Goal: Information Seeking & Learning: Learn about a topic

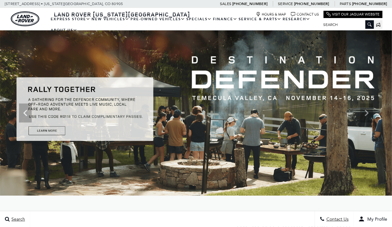
scroll to position [63, 0]
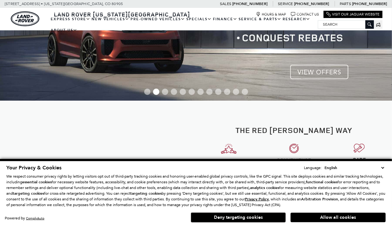
scroll to position [127, 0]
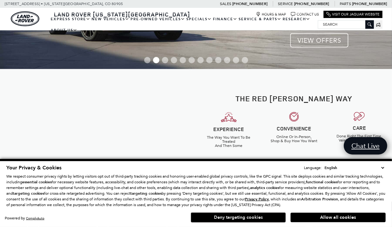
click at [243, 215] on button "Deny targeting cookies" at bounding box center [238, 218] width 95 height 10
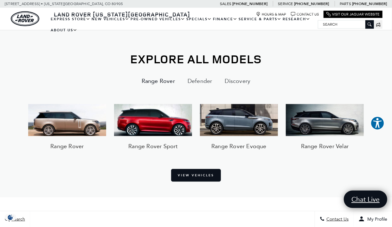
scroll to position [412, 0]
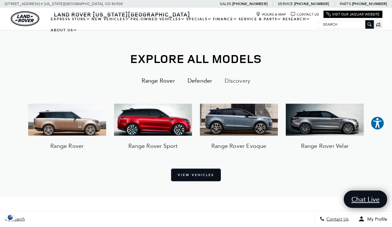
click at [204, 80] on button "Defender" at bounding box center [199, 80] width 37 height 15
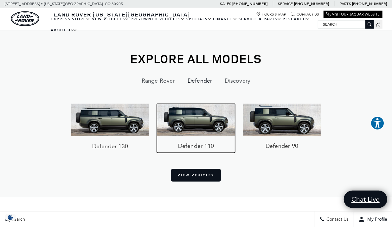
click at [209, 124] on img at bounding box center [196, 120] width 78 height 32
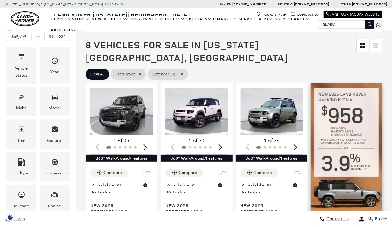
scroll to position [63, 0]
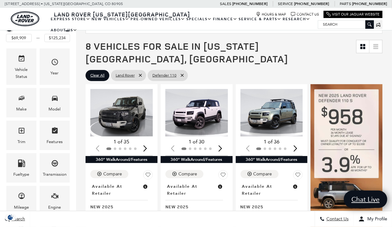
click at [343, 52] on span "8 Vehicles for Sale in [US_STATE][GEOGRAPHIC_DATA], [GEOGRAPHIC_DATA]" at bounding box center [221, 52] width 271 height 25
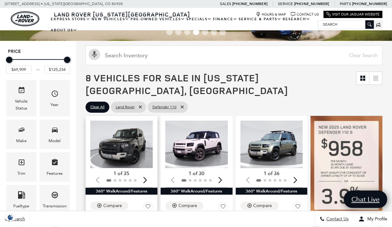
scroll to position [31, 0]
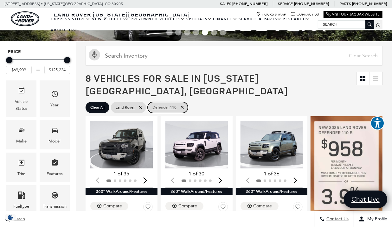
click at [169, 104] on span "Defender 110" at bounding box center [165, 108] width 24 height 8
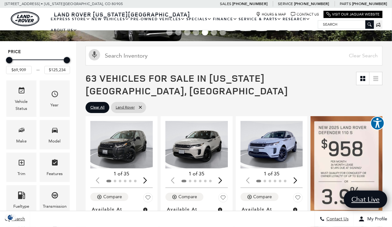
type input "$57,460"
type input "$160,345"
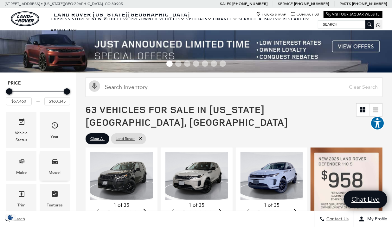
click at [56, 165] on icon "Model" at bounding box center [55, 162] width 8 height 8
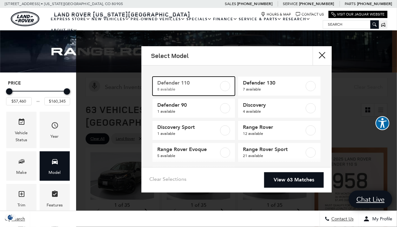
click at [173, 88] on span "8 available" at bounding box center [188, 89] width 62 height 6
type input "$69,909"
type input "$125,234"
checkbox input "true"
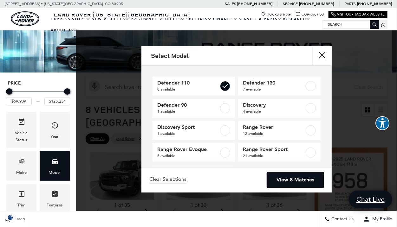
click at [283, 180] on link "View 8 Matches" at bounding box center [295, 181] width 57 height 16
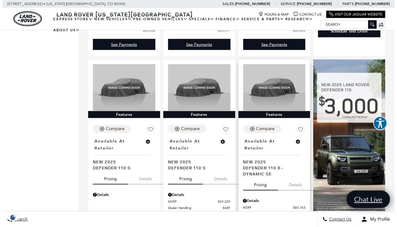
scroll to position [317, 0]
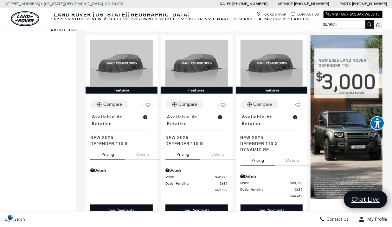
click at [257, 174] on div "Details" at bounding box center [272, 177] width 62 height 6
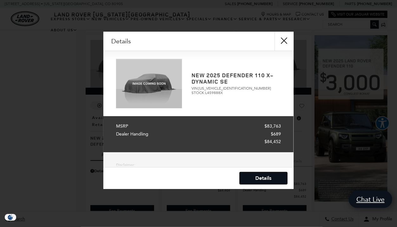
click at [264, 176] on link "Details" at bounding box center [264, 179] width 48 height 12
click at [284, 41] on button "Close" at bounding box center [284, 41] width 19 height 19
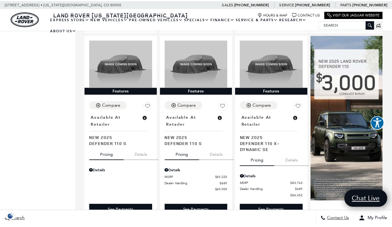
scroll to position [52, 0]
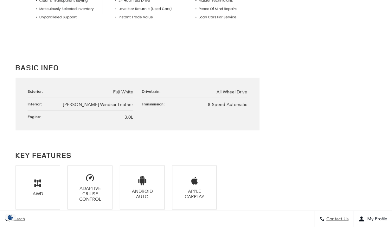
scroll to position [70, 0]
